Goal: Task Accomplishment & Management: Manage account settings

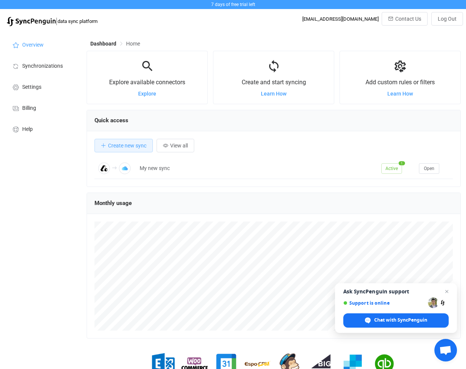
scroll to position [35, 0]
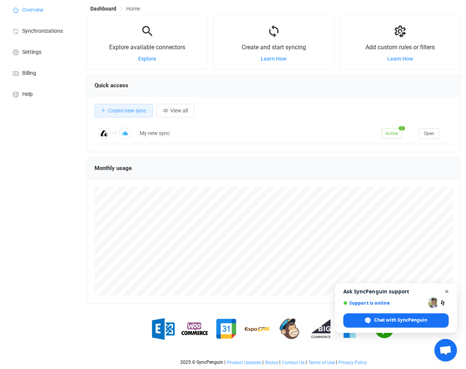
click at [449, 292] on span "Open chat" at bounding box center [446, 291] width 9 height 9
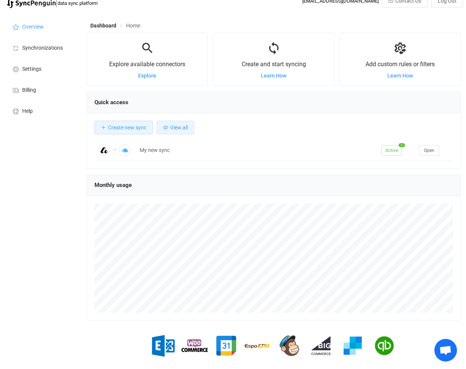
scroll to position [12, 0]
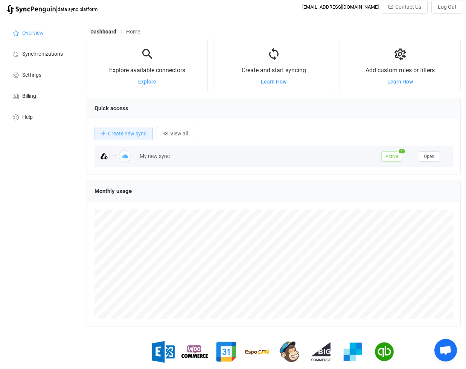
click at [395, 159] on span "Active" at bounding box center [391, 156] width 21 height 11
click at [325, 150] on td "My new sync" at bounding box center [257, 156] width 242 height 21
click at [149, 160] on div "My new sync" at bounding box center [257, 156] width 242 height 9
click at [106, 155] on img at bounding box center [104, 157] width 12 height 12
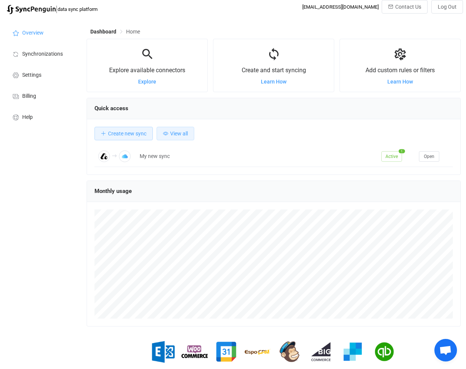
click at [182, 133] on span "View all" at bounding box center [179, 134] width 18 height 6
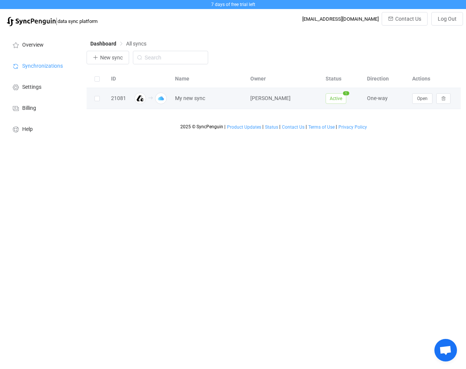
click at [294, 98] on div "Fergus MacInnes" at bounding box center [284, 98] width 75 height 9
click at [130, 102] on div at bounding box center [150, 99] width 41 height 12
click at [104, 99] on div at bounding box center [97, 98] width 21 height 9
click at [428, 98] on button "Open" at bounding box center [422, 98] width 20 height 11
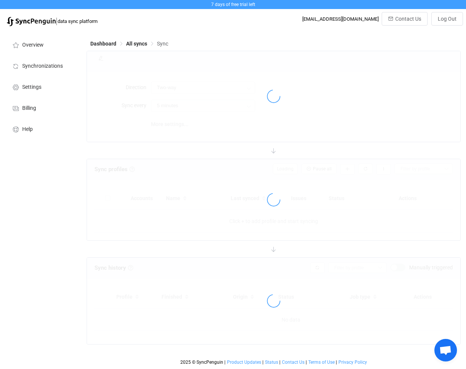
type input "Attio → iCloud"
type input "15 minutes"
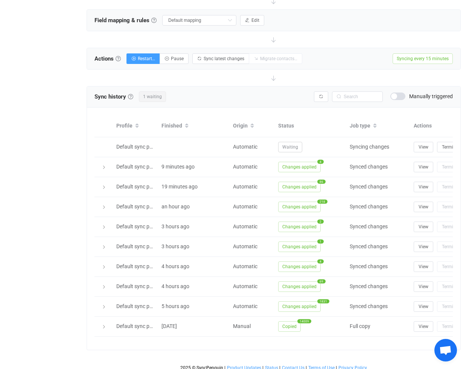
scroll to position [255, 0]
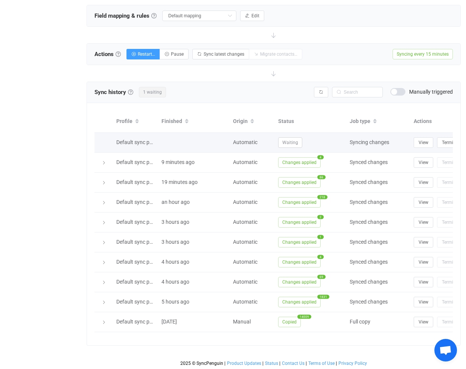
click at [288, 142] on span "Waiting" at bounding box center [290, 142] width 24 height 11
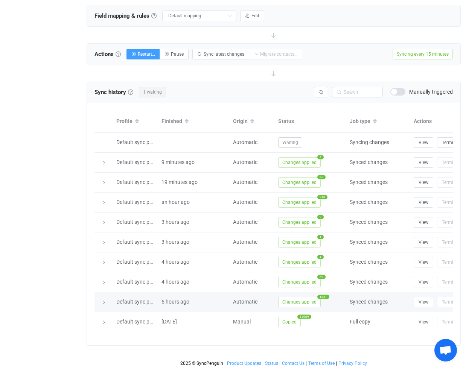
click at [302, 302] on span "Changes applied" at bounding box center [299, 302] width 43 height 11
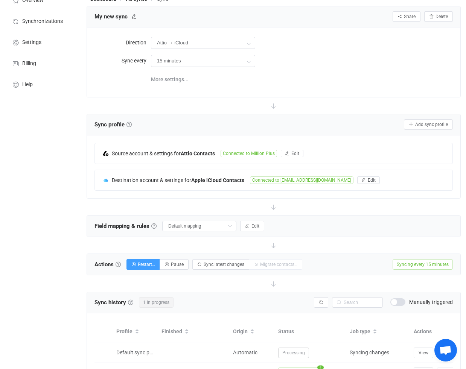
scroll to position [0, 0]
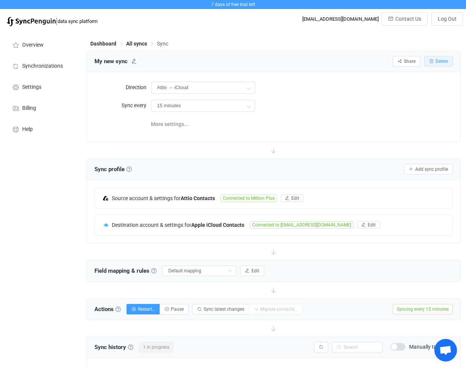
click at [444, 60] on span "Delete" at bounding box center [442, 61] width 12 height 5
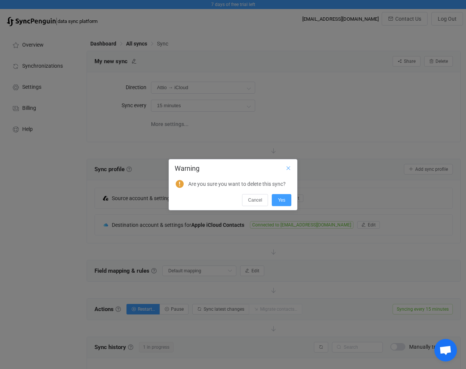
click at [290, 168] on icon "Close" at bounding box center [288, 168] width 6 height 6
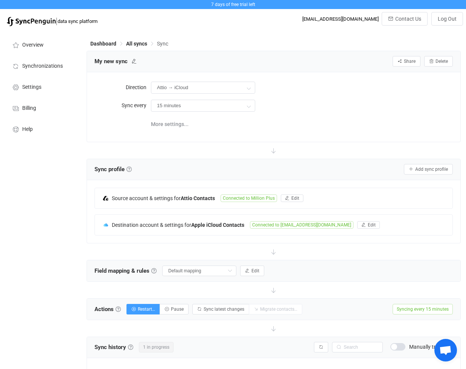
click at [130, 40] on div "Dashboard All syncs Sync" at bounding box center [274, 45] width 374 height 11
click at [133, 43] on span "All syncs" at bounding box center [136, 44] width 21 height 6
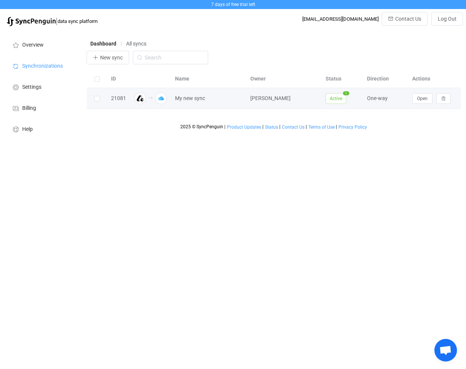
click at [342, 97] on span "Active" at bounding box center [336, 98] width 21 height 11
click at [296, 99] on div "Fergus MacInnes" at bounding box center [284, 98] width 75 height 9
click at [423, 98] on span "Open" at bounding box center [422, 98] width 11 height 5
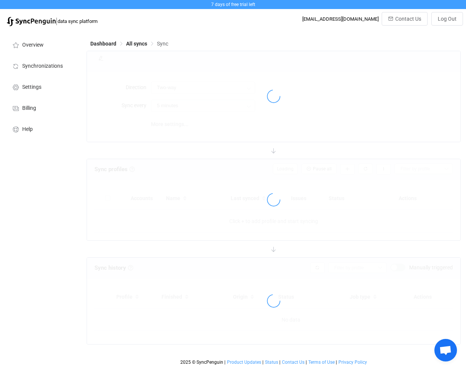
type input "Attio → iCloud"
type input "15 minutes"
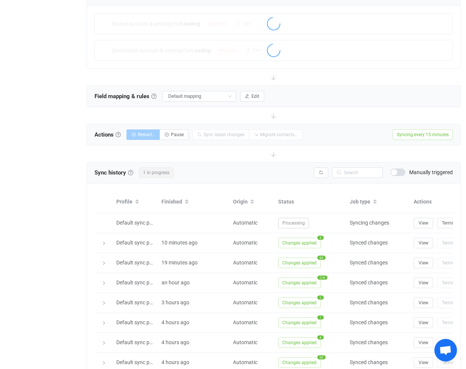
scroll to position [176, 0]
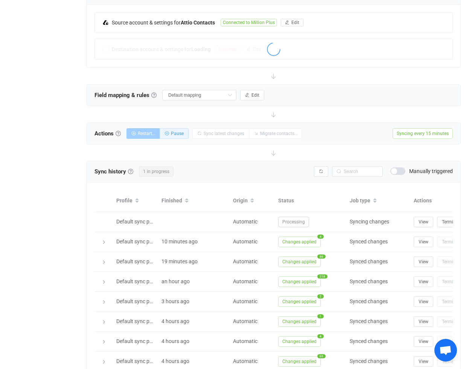
click at [177, 136] on button "Pause" at bounding box center [174, 133] width 29 height 11
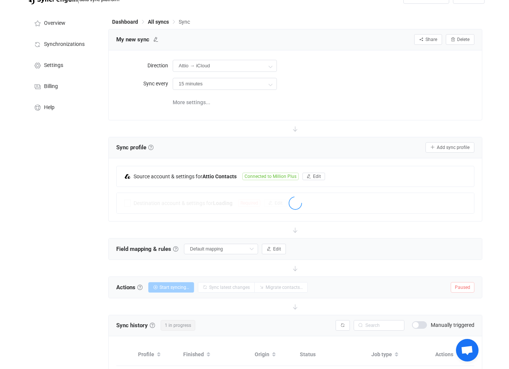
scroll to position [0, 0]
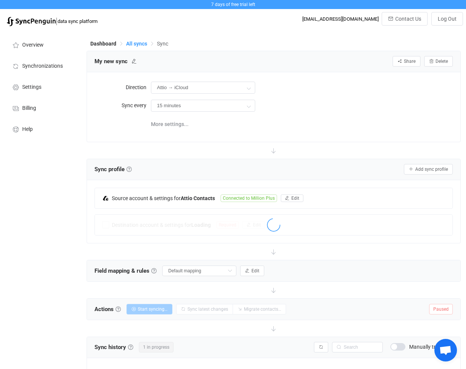
click at [134, 42] on span "All syncs" at bounding box center [136, 44] width 21 height 6
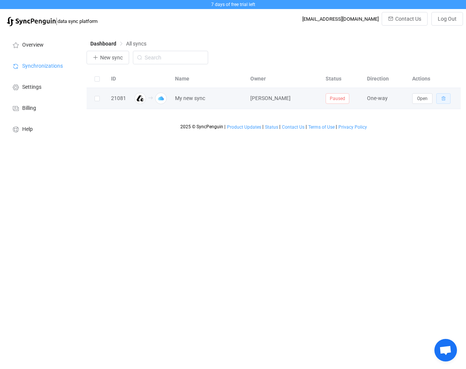
click at [440, 101] on button "button" at bounding box center [443, 98] width 14 height 11
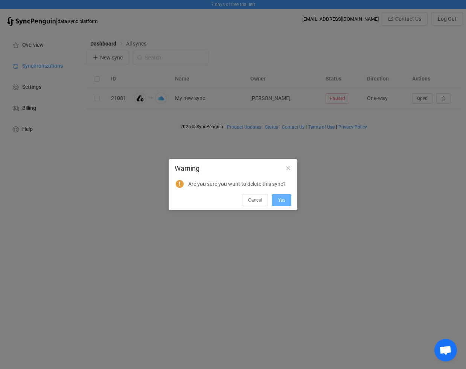
click at [287, 198] on button "Yes" at bounding box center [282, 200] width 20 height 12
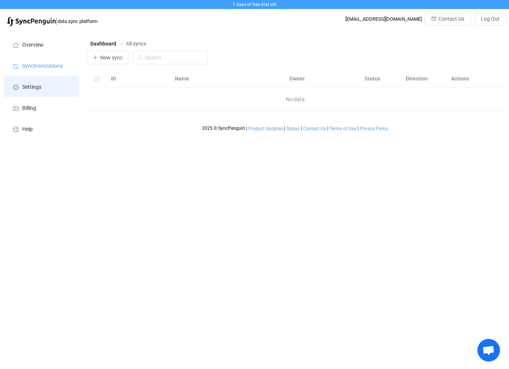
click at [37, 92] on li "Settings" at bounding box center [41, 86] width 75 height 21
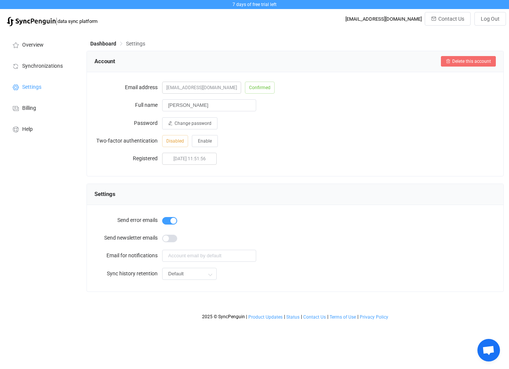
click at [457, 63] on span "Delete this account" at bounding box center [472, 61] width 39 height 5
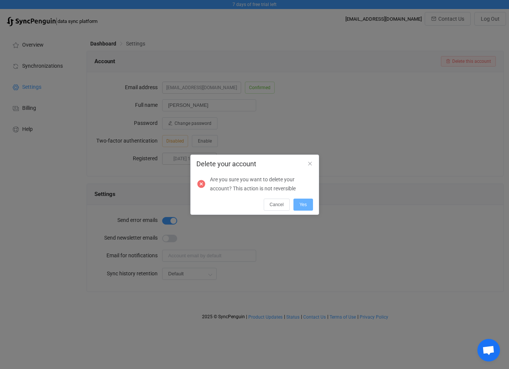
click at [306, 204] on span "Yes" at bounding box center [304, 204] width 8 height 5
